Goal: Information Seeking & Learning: Learn about a topic

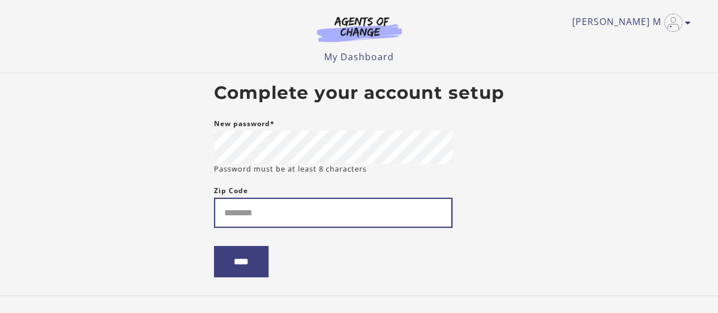
click at [277, 213] on input "Zip Code" at bounding box center [333, 212] width 238 height 30
type input "*****"
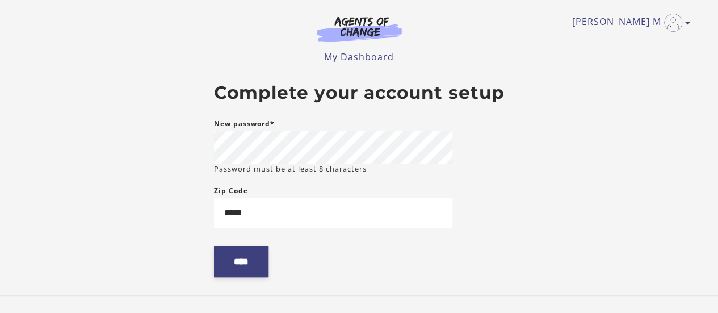
click at [239, 259] on input "****" at bounding box center [241, 261] width 54 height 31
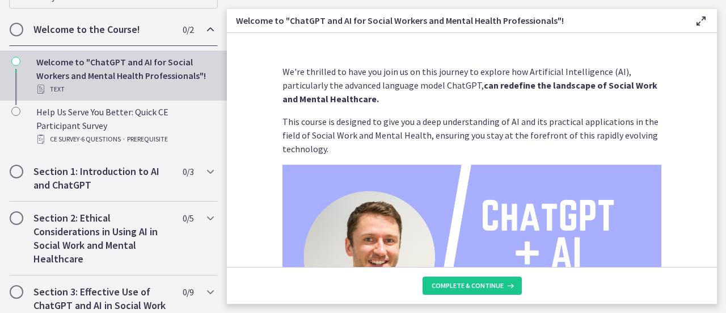
click at [646, 73] on p "We're thrilled to have you join us on this journey to explore how Artificial In…" at bounding box center [471, 85] width 379 height 41
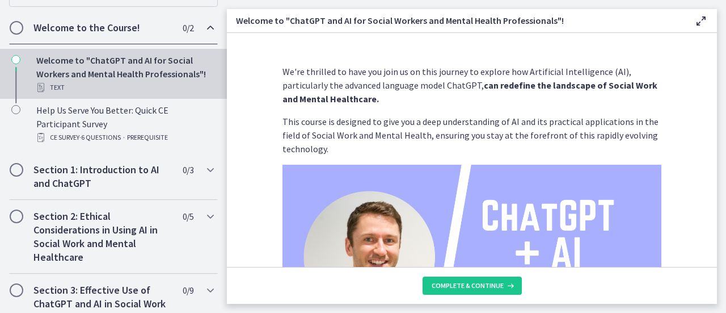
scroll to position [230, 0]
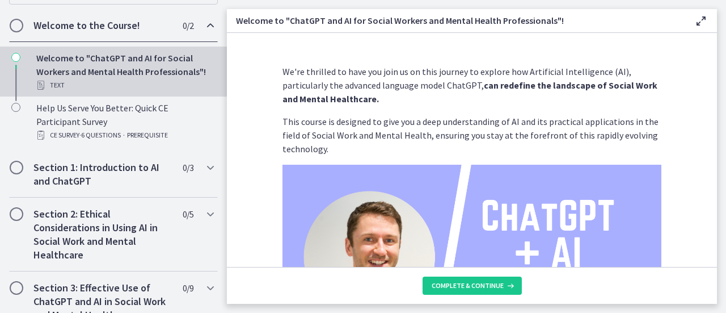
click at [154, 90] on div "Text" at bounding box center [124, 85] width 177 height 14
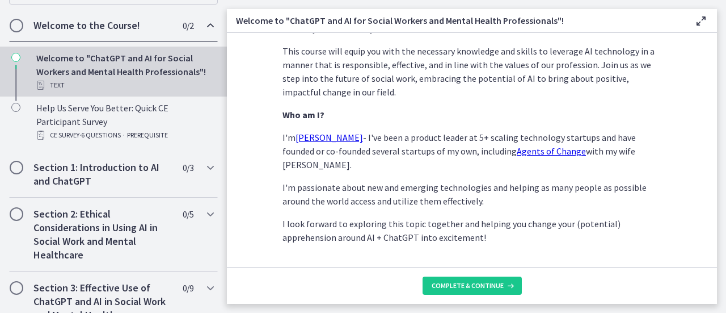
scroll to position [632, 0]
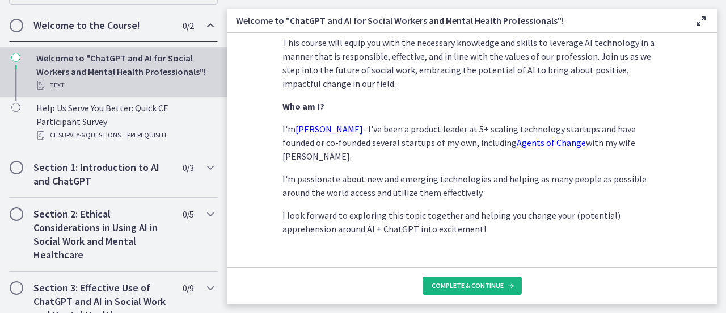
click at [453, 290] on span "Complete & continue" at bounding box center [468, 285] width 72 height 9
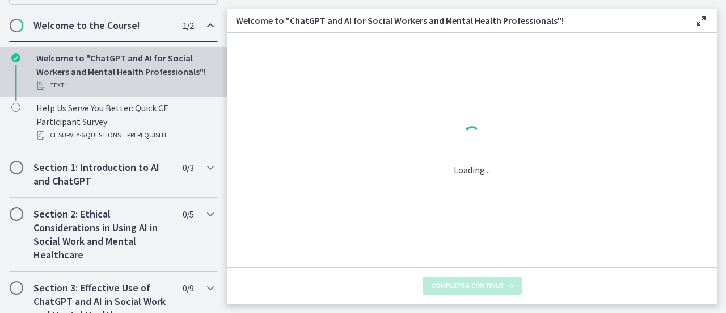
scroll to position [0, 0]
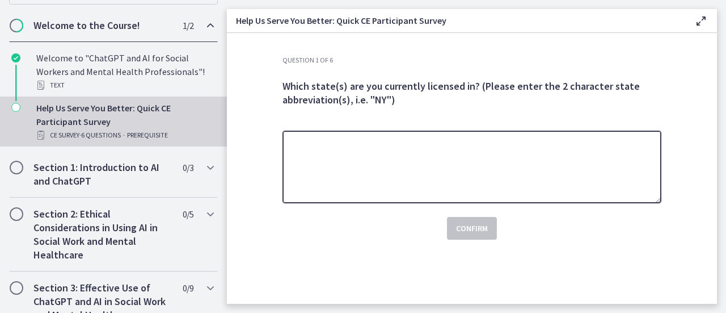
click at [454, 175] on textarea at bounding box center [471, 166] width 379 height 73
type textarea "**"
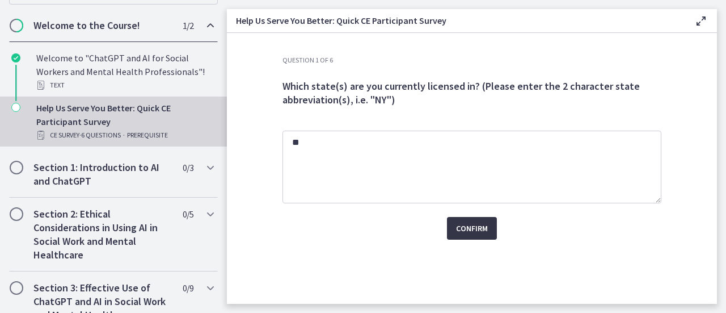
click at [466, 231] on span "Confirm" at bounding box center [472, 228] width 32 height 14
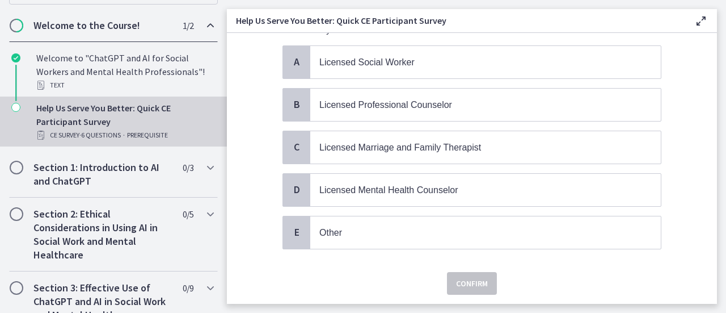
scroll to position [125, 0]
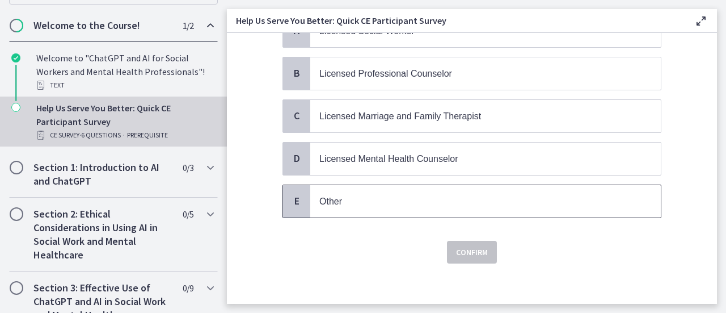
click at [387, 195] on p "Other" at bounding box center [474, 201] width 310 height 14
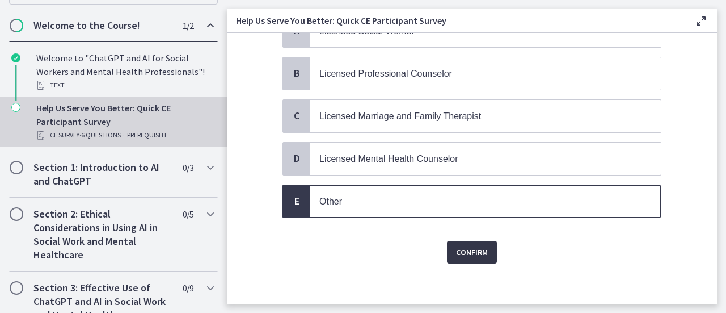
click at [462, 255] on button "Confirm" at bounding box center [472, 252] width 50 height 23
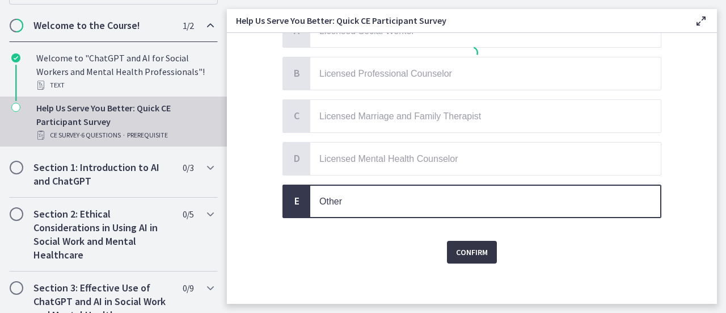
scroll to position [0, 0]
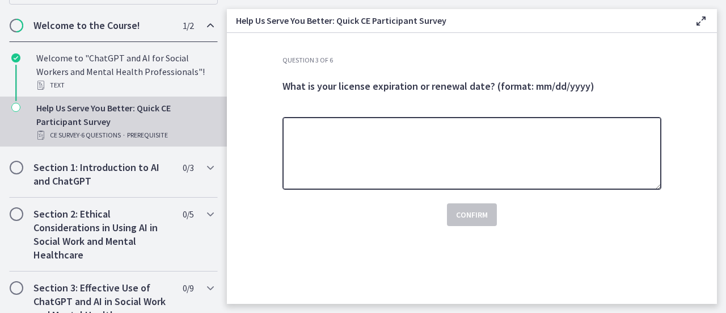
click at [379, 175] on textarea at bounding box center [471, 153] width 379 height 73
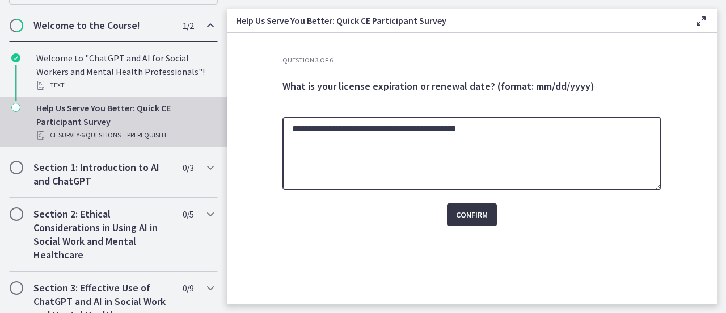
type textarea "**********"
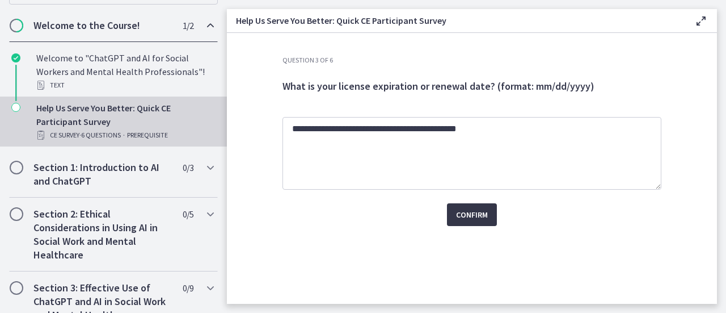
click at [476, 215] on span "Confirm" at bounding box center [472, 215] width 32 height 14
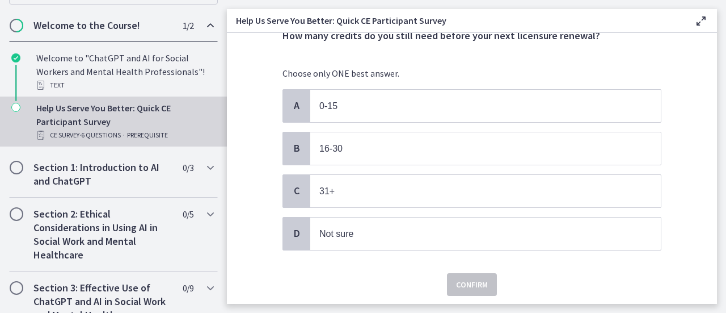
scroll to position [84, 0]
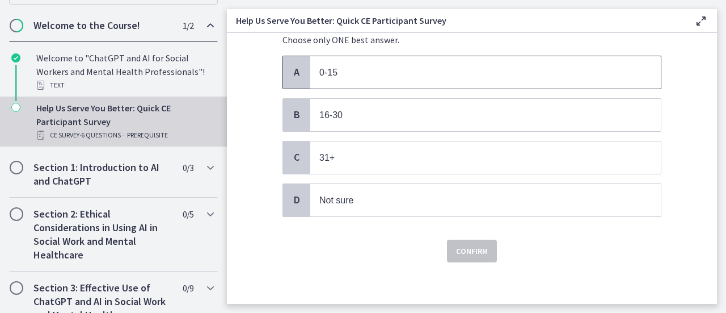
click at [416, 82] on span "0-15" at bounding box center [485, 72] width 351 height 32
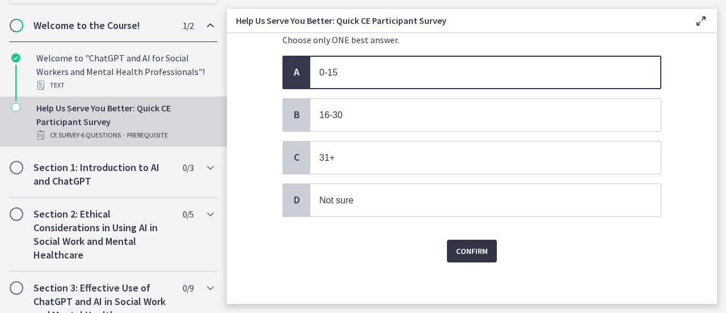
click at [465, 246] on span "Confirm" at bounding box center [472, 251] width 32 height 14
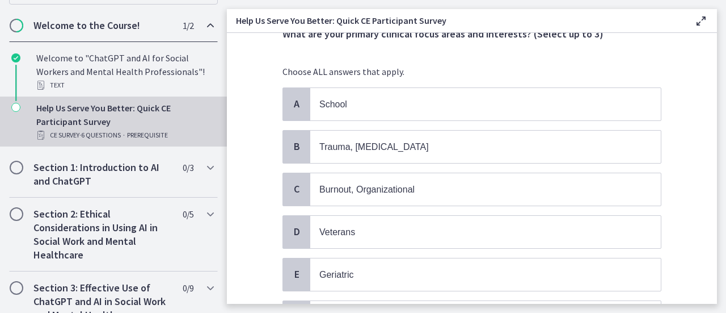
scroll to position [51, 0]
click at [467, 103] on p "School" at bounding box center [474, 105] width 310 height 14
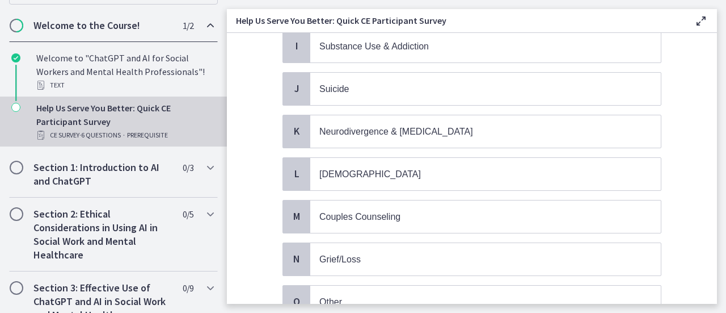
scroll to position [541, 0]
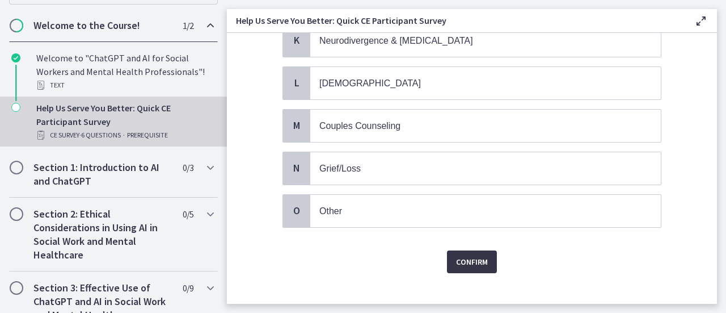
click at [465, 255] on span "Confirm" at bounding box center [472, 262] width 32 height 14
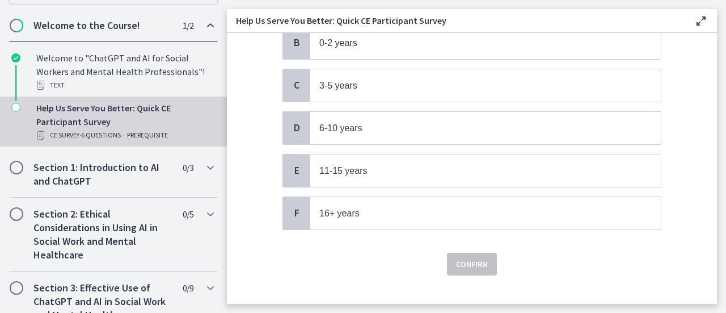
scroll to position [167, 0]
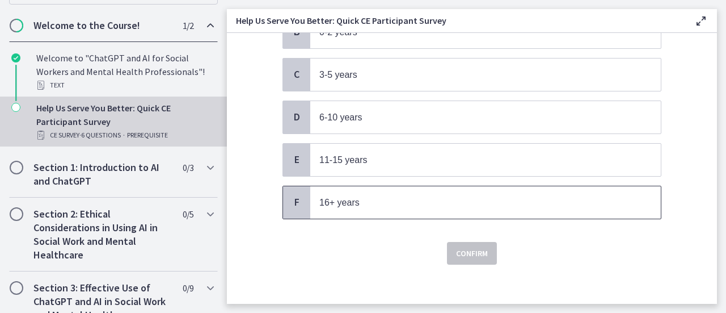
click at [430, 195] on p "16+ years" at bounding box center [474, 202] width 310 height 14
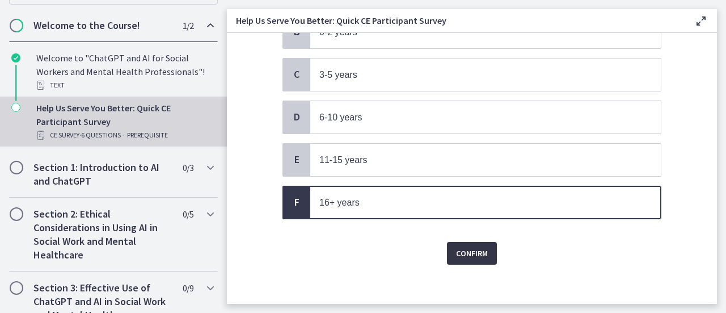
click at [473, 246] on span "Confirm" at bounding box center [472, 253] width 32 height 14
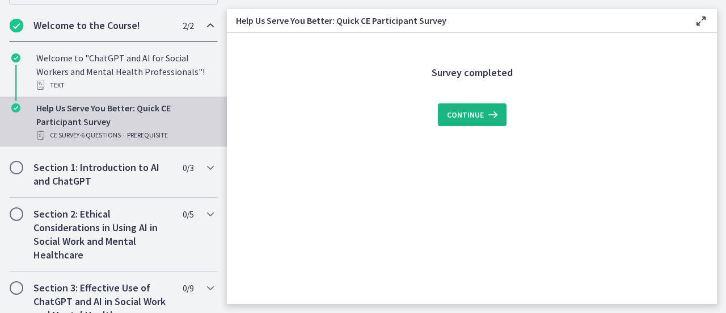
scroll to position [0, 0]
click at [475, 120] on span "Continue" at bounding box center [465, 115] width 37 height 14
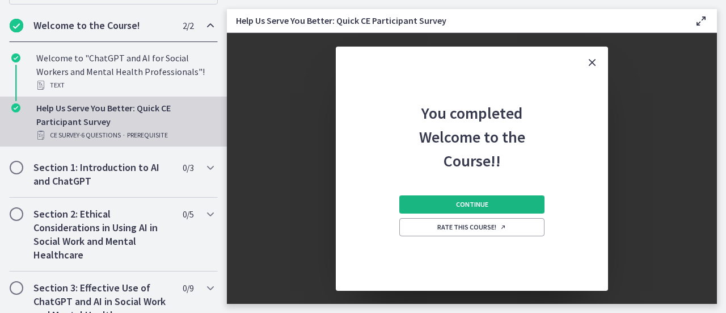
click at [469, 201] on span "Continue" at bounding box center [472, 204] width 32 height 9
